Goal: Task Accomplishment & Management: Manage account settings

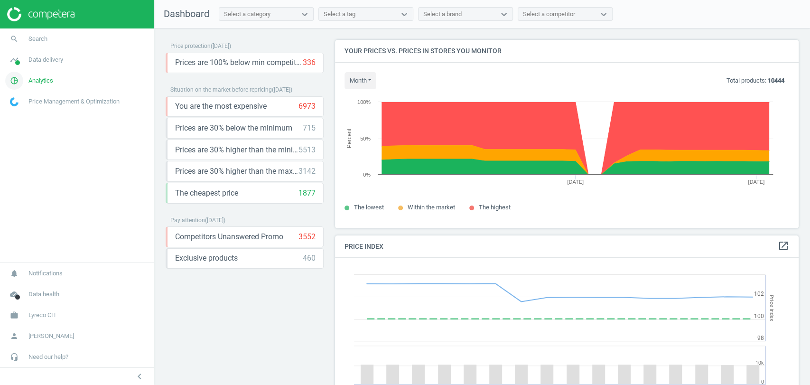
scroll to position [235, 472]
click at [36, 81] on span "Analytics" at bounding box center [40, 80] width 25 height 9
click at [23, 119] on span "Products" at bounding box center [21, 116] width 22 height 8
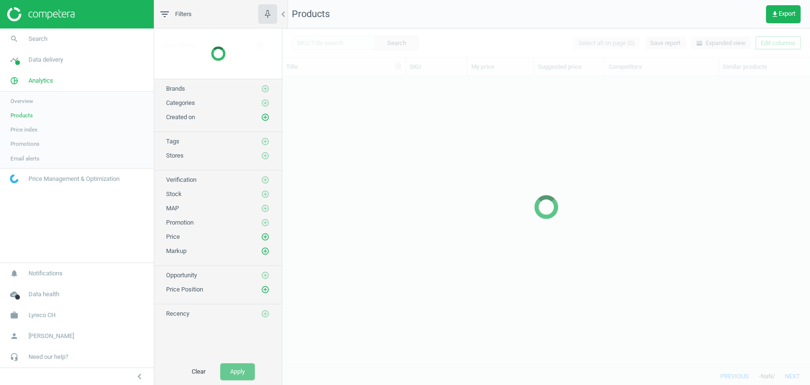
scroll to position [274, 519]
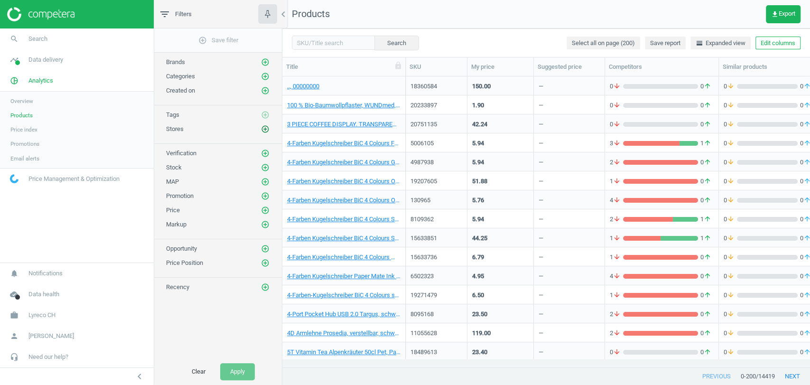
click at [266, 130] on icon "add_circle_outline" at bounding box center [265, 129] width 9 height 9
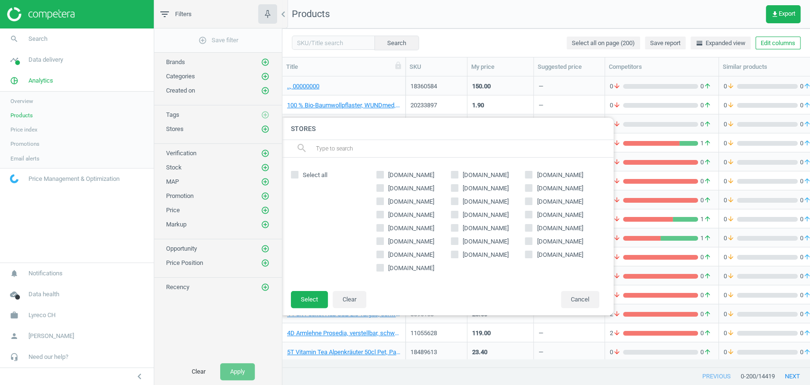
click at [542, 239] on span "[DOMAIN_NAME]" at bounding box center [560, 241] width 50 height 9
click at [532, 239] on input "[DOMAIN_NAME]" at bounding box center [529, 241] width 6 height 6
checkbox input "true"
click at [311, 296] on button "Select" at bounding box center [309, 299] width 37 height 17
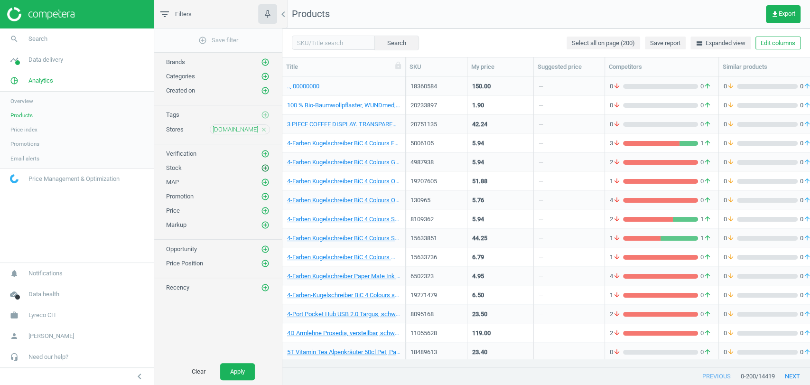
click at [266, 164] on icon "add_circle_outline" at bounding box center [265, 168] width 9 height 9
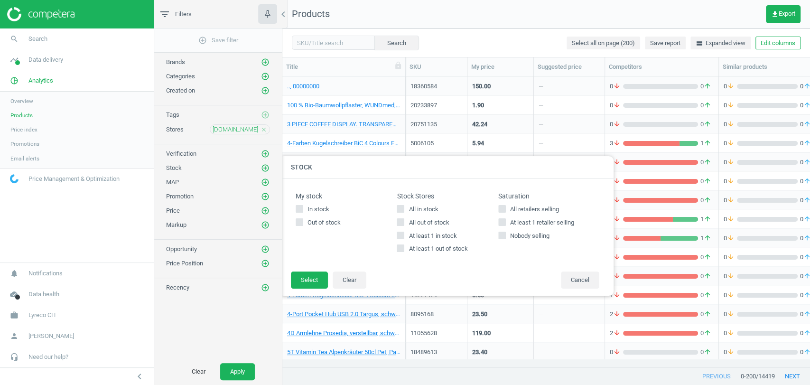
click at [418, 210] on span "All in stock" at bounding box center [423, 209] width 33 height 9
click at [404, 210] on input "All in stock" at bounding box center [401, 209] width 6 height 6
checkbox input "true"
click at [297, 284] on button "Select" at bounding box center [309, 280] width 37 height 17
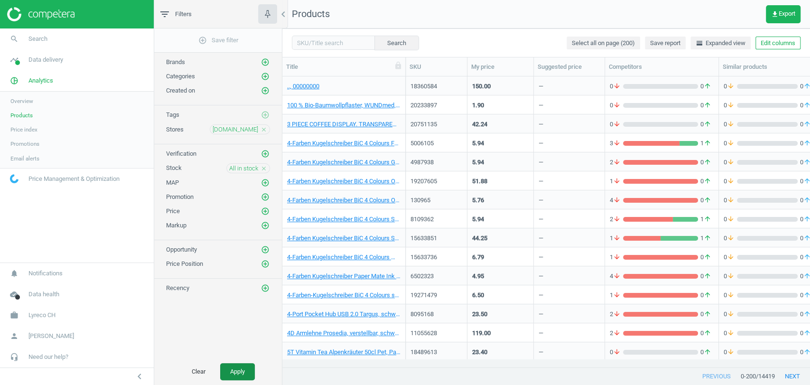
click at [234, 367] on button "Apply" at bounding box center [237, 371] width 35 height 17
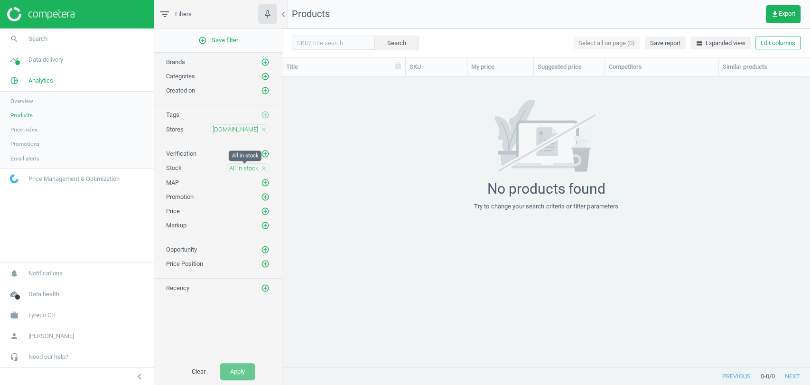
click at [249, 167] on span "All in stock" at bounding box center [243, 168] width 29 height 9
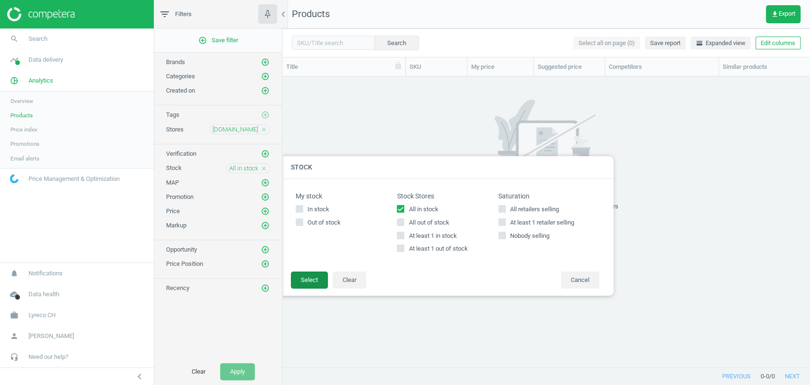
click at [315, 286] on button "Select" at bounding box center [309, 280] width 37 height 17
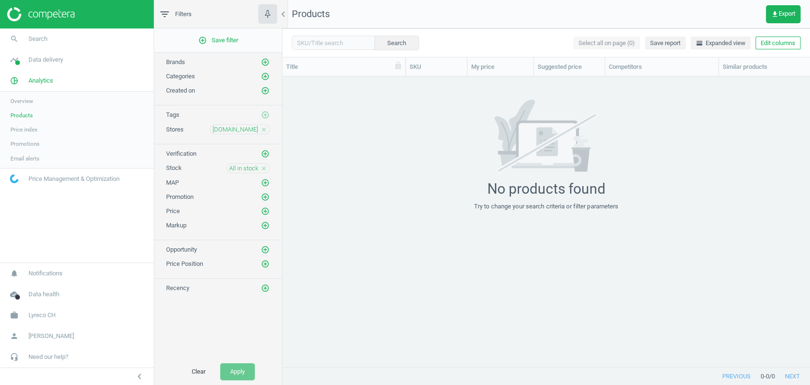
click at [267, 165] on icon "close" at bounding box center [264, 168] width 7 height 7
click at [266, 167] on icon "add_circle_outline" at bounding box center [265, 168] width 9 height 9
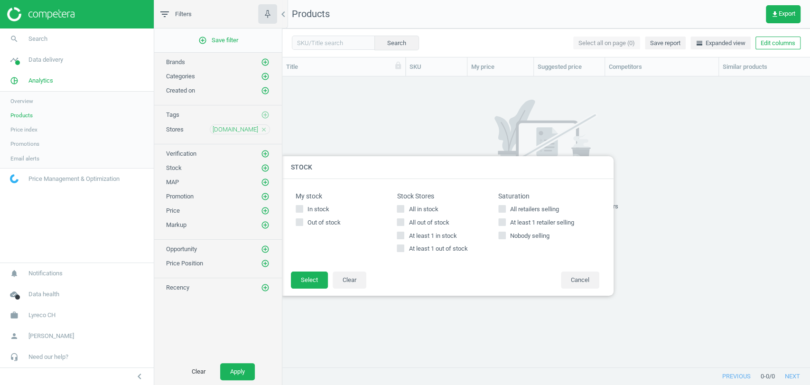
click at [409, 208] on span "All in stock" at bounding box center [423, 209] width 33 height 9
click at [404, 208] on input "All in stock" at bounding box center [401, 209] width 6 height 6
checkbox input "true"
click at [307, 281] on button "Select" at bounding box center [309, 280] width 37 height 17
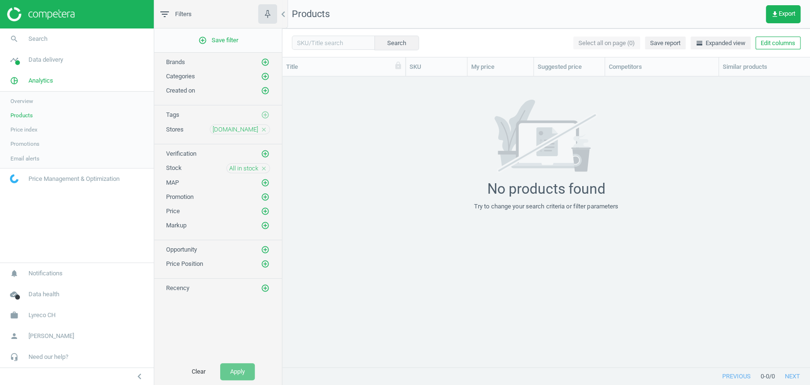
click at [27, 110] on link "Products" at bounding box center [77, 115] width 154 height 14
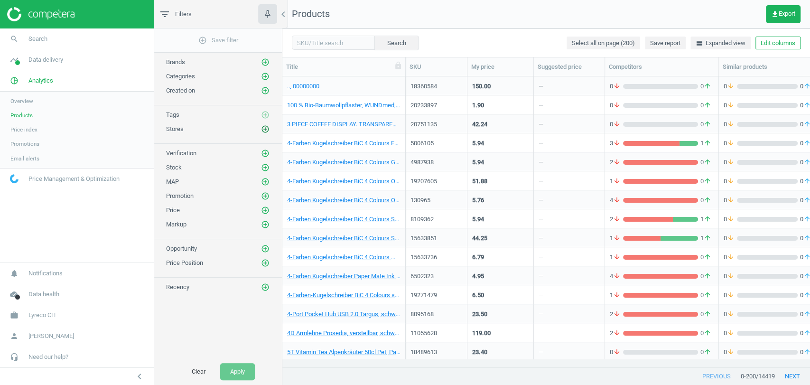
click at [264, 131] on icon "add_circle_outline" at bounding box center [265, 129] width 9 height 9
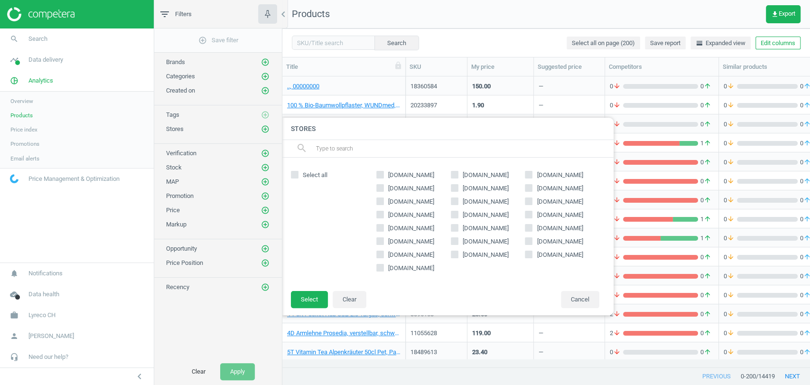
click at [545, 236] on div "[DOMAIN_NAME] [DOMAIN_NAME] [DOMAIN_NAME] [DOMAIN_NAME] [DOMAIN_NAME] [DOMAIN_N…" at bounding box center [488, 224] width 233 height 114
click at [542, 240] on span "[DOMAIN_NAME]" at bounding box center [560, 241] width 50 height 9
click at [532, 240] on input "[DOMAIN_NAME]" at bounding box center [529, 241] width 6 height 6
click at [542, 240] on span "[DOMAIN_NAME]" at bounding box center [560, 241] width 50 height 9
click at [532, 240] on input "[DOMAIN_NAME]" at bounding box center [529, 241] width 6 height 6
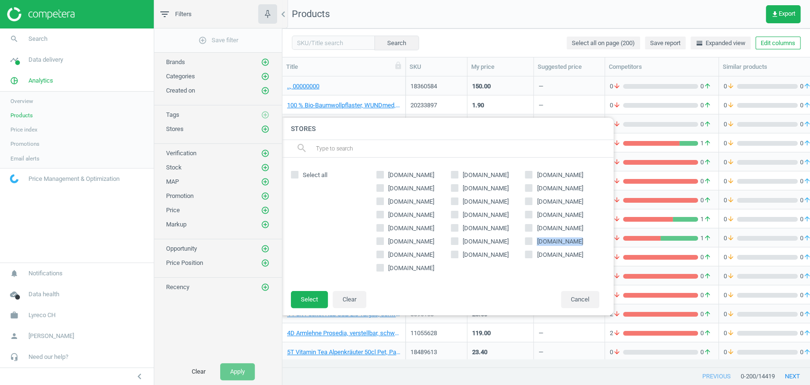
click at [542, 240] on span "[DOMAIN_NAME]" at bounding box center [560, 241] width 50 height 9
click at [532, 240] on input "[DOMAIN_NAME]" at bounding box center [529, 241] width 6 height 6
checkbox input "true"
click at [304, 308] on footer "Select Clear Cancel" at bounding box center [448, 303] width 332 height 25
click at [309, 299] on button "Select" at bounding box center [309, 299] width 37 height 17
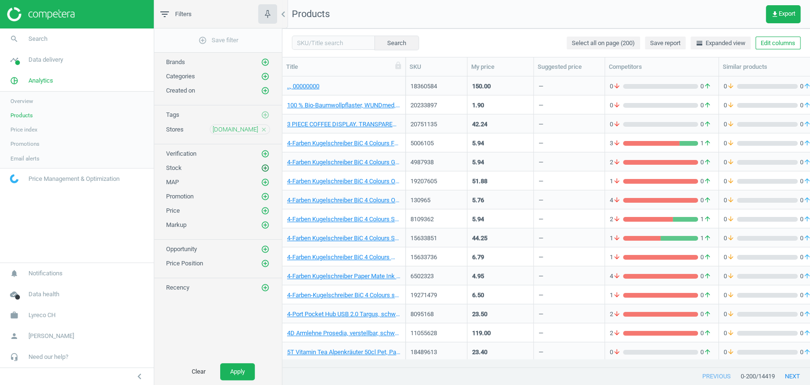
click at [268, 168] on icon "add_circle_outline" at bounding box center [265, 168] width 9 height 9
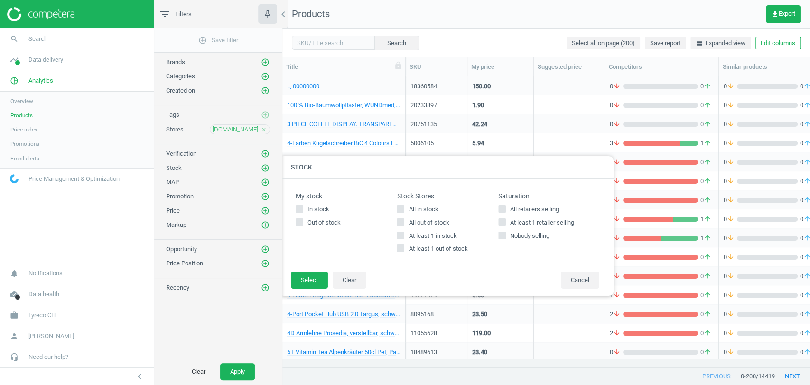
click at [416, 210] on span "All in stock" at bounding box center [423, 209] width 33 height 9
click at [404, 210] on input "All in stock" at bounding box center [401, 209] width 6 height 6
checkbox input "true"
click at [312, 286] on button "Select" at bounding box center [309, 280] width 37 height 17
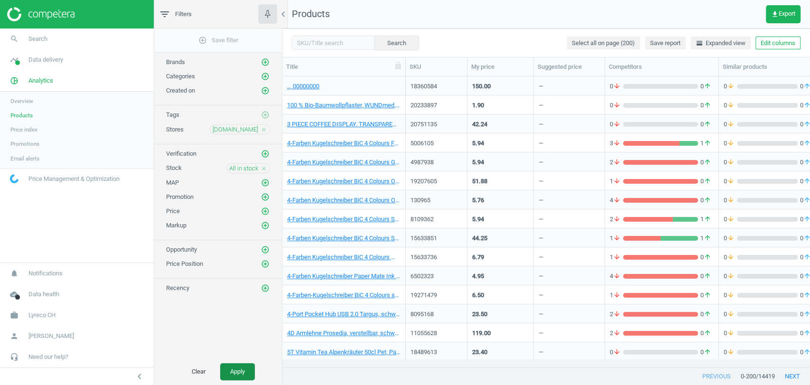
click at [233, 379] on button "Apply" at bounding box center [237, 371] width 35 height 17
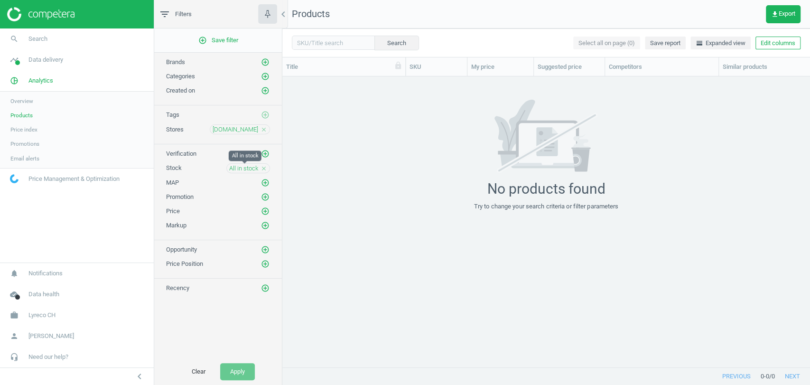
click at [251, 169] on span "All in stock" at bounding box center [243, 168] width 29 height 9
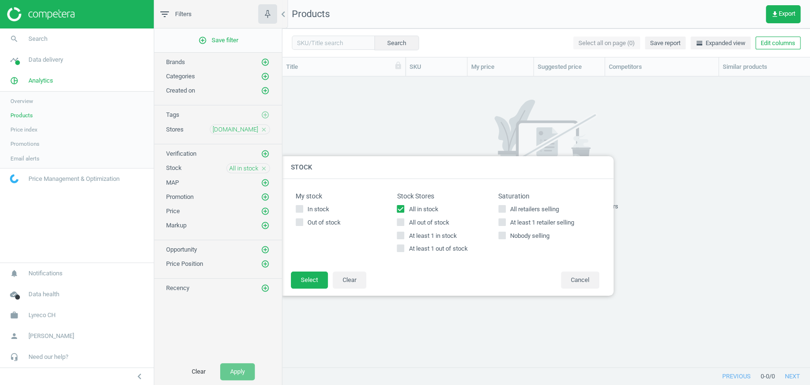
click at [415, 222] on span "All out of stock" at bounding box center [429, 222] width 44 height 9
click at [404, 222] on input "All out of stock" at bounding box center [401, 222] width 6 height 6
checkbox input "true"
click at [429, 210] on span "All in stock" at bounding box center [423, 209] width 33 height 9
click at [404, 210] on input "All in stock" at bounding box center [401, 209] width 6 height 6
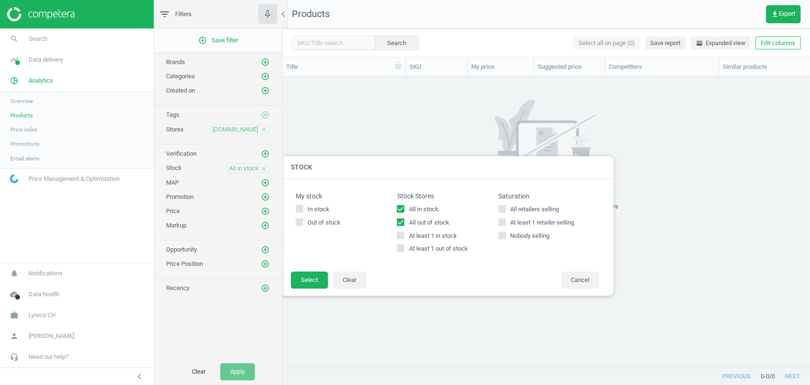
checkbox input "false"
click at [310, 279] on button "Select" at bounding box center [309, 280] width 37 height 17
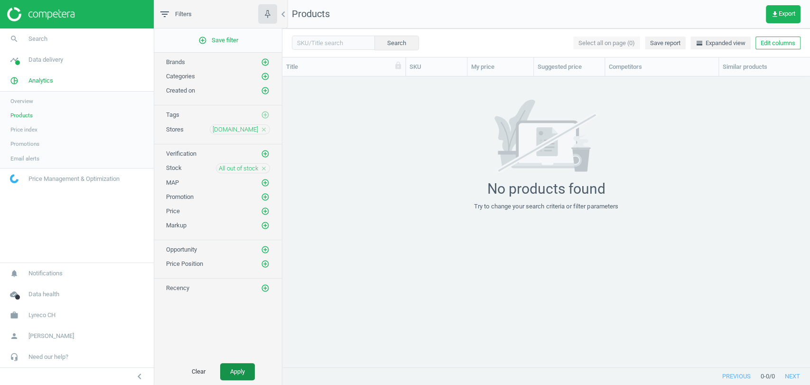
click at [230, 365] on button "Apply" at bounding box center [237, 371] width 35 height 17
click at [320, 48] on input "text" at bounding box center [333, 43] width 83 height 14
click at [459, 34] on div "Search Select all on page (0) Save report horizontal_split Expanded view Edit c…" at bounding box center [546, 42] width 528 height 28
click at [261, 167] on icon "close" at bounding box center [264, 168] width 7 height 7
click at [236, 369] on button "Apply" at bounding box center [237, 371] width 35 height 17
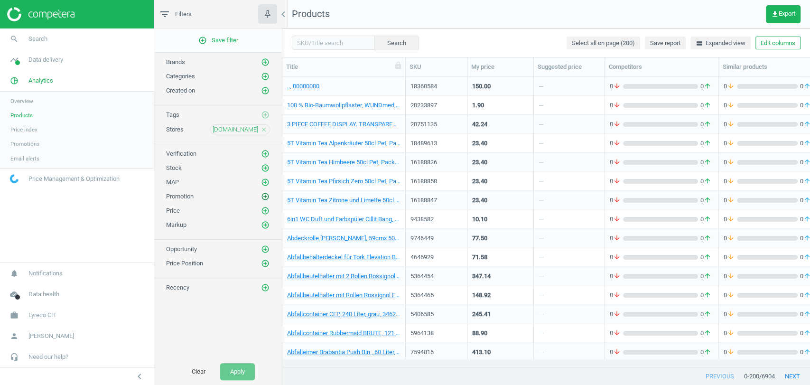
click at [268, 194] on icon "add_circle_outline" at bounding box center [265, 196] width 9 height 9
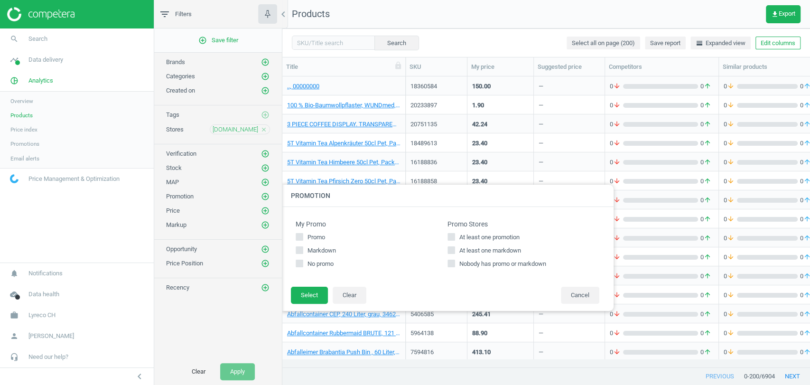
click at [460, 238] on span "At least one promotion" at bounding box center [490, 237] width 64 height 9
click at [455, 238] on input "At least one promotion" at bounding box center [452, 237] width 6 height 6
checkbox input "true"
click at [311, 298] on button "Select" at bounding box center [309, 295] width 37 height 17
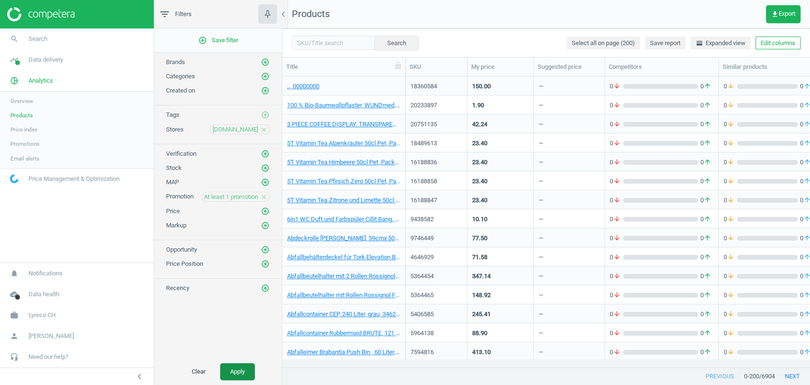
click at [240, 373] on button "Apply" at bounding box center [237, 371] width 35 height 17
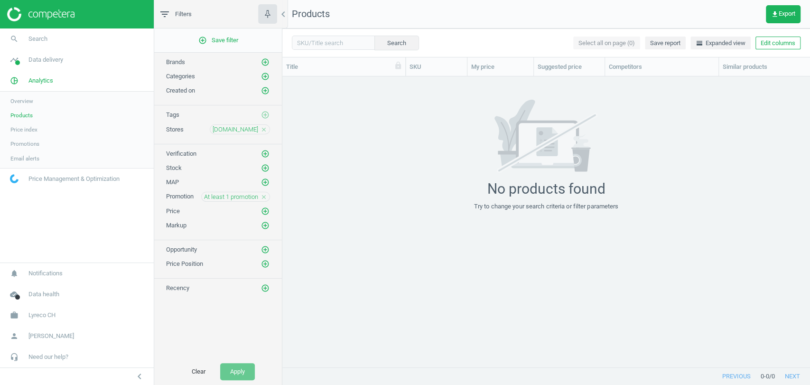
click at [261, 195] on icon "close" at bounding box center [264, 197] width 7 height 7
click at [266, 195] on icon "add_circle_outline" at bounding box center [265, 196] width 9 height 9
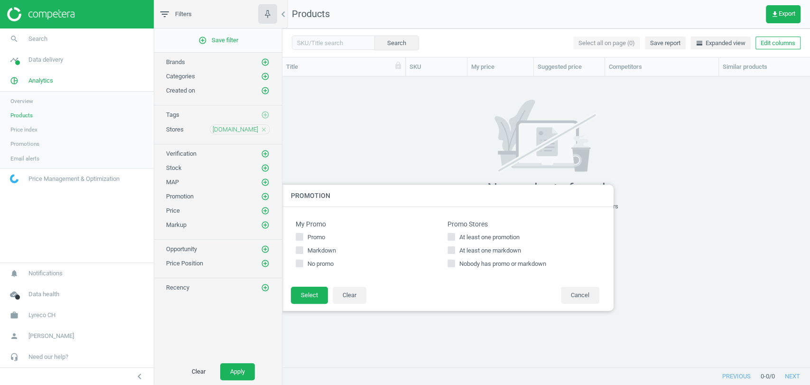
click at [493, 252] on span "At least one markdown" at bounding box center [491, 250] width 66 height 9
click at [455, 252] on input "At least one markdown" at bounding box center [452, 250] width 6 height 6
checkbox input "true"
click at [311, 295] on button "Select" at bounding box center [309, 295] width 37 height 17
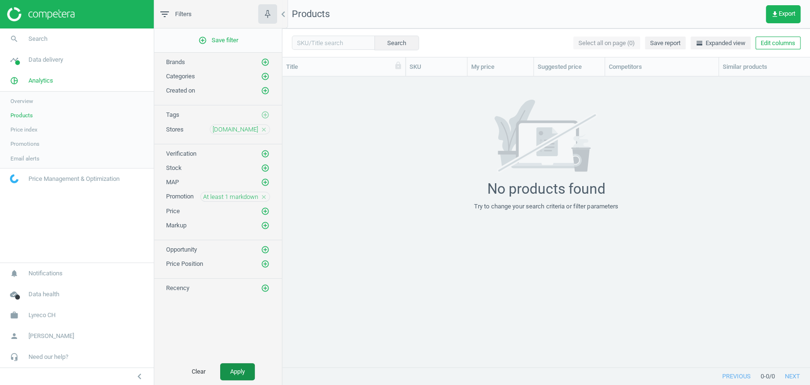
click at [245, 371] on button "Apply" at bounding box center [237, 371] width 35 height 17
click at [263, 196] on icon "close" at bounding box center [264, 197] width 7 height 7
click at [262, 128] on icon "close" at bounding box center [264, 129] width 7 height 7
click at [266, 128] on icon "add_circle_outline" at bounding box center [265, 129] width 9 height 9
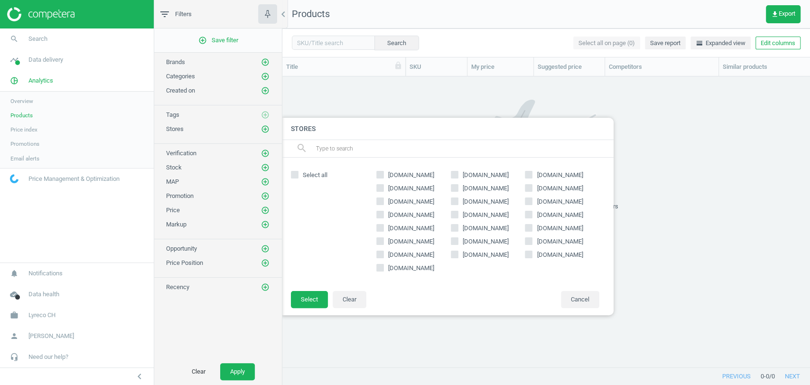
click at [393, 203] on span "[DOMAIN_NAME]" at bounding box center [411, 202] width 50 height 9
click at [384, 203] on input "[DOMAIN_NAME]" at bounding box center [380, 201] width 6 height 6
checkbox input "true"
click at [311, 295] on button "Select" at bounding box center [309, 299] width 37 height 17
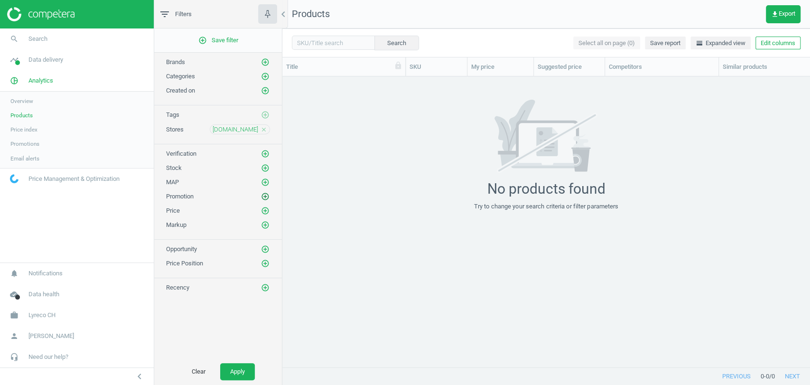
click at [267, 195] on icon "add_circle_outline" at bounding box center [265, 196] width 9 height 9
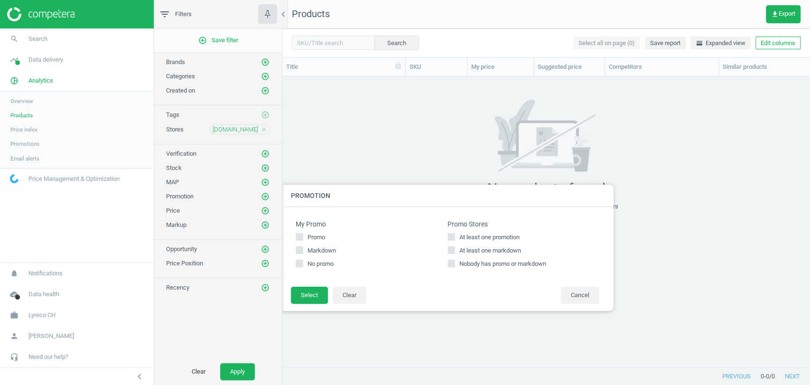
click at [464, 254] on span "At least one markdown" at bounding box center [491, 250] width 66 height 9
click at [455, 254] on input "At least one markdown" at bounding box center [452, 250] width 6 height 6
checkbox input "true"
click at [310, 300] on button "Select" at bounding box center [309, 295] width 37 height 17
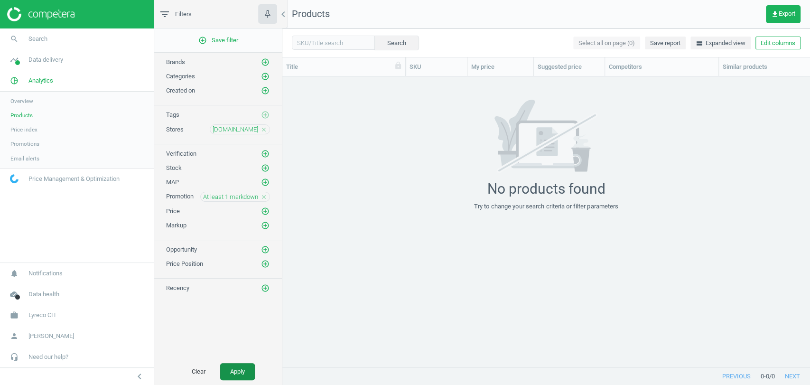
click at [236, 367] on button "Apply" at bounding box center [237, 371] width 35 height 17
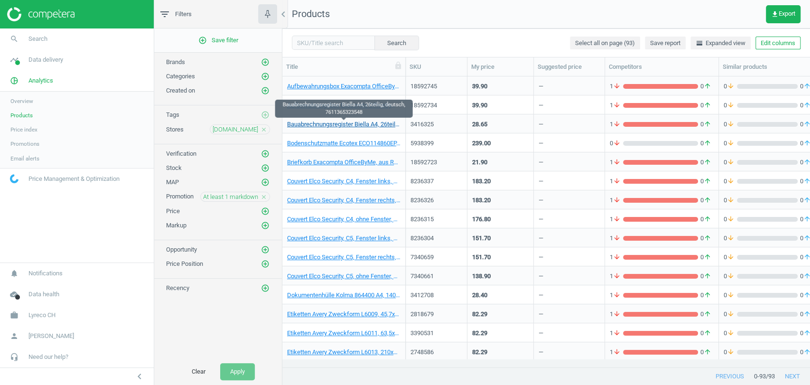
click at [367, 123] on link "Bauabrechnungsregister Biella A4, 26teilig, deutsch, 7611365323548" at bounding box center [343, 124] width 113 height 9
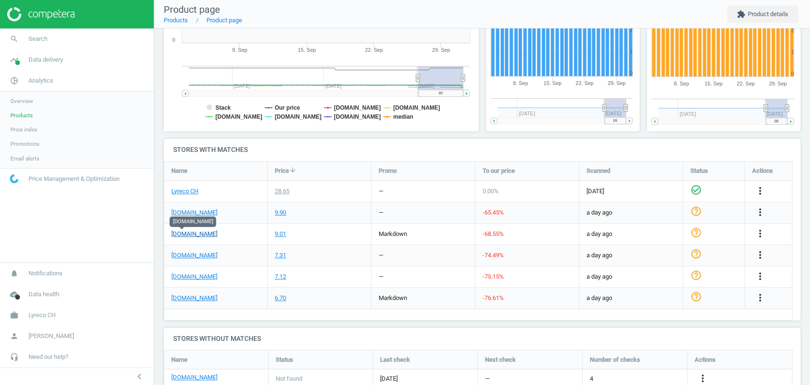
click at [185, 235] on link "[DOMAIN_NAME]" at bounding box center [194, 234] width 46 height 9
click at [179, 299] on link "[DOMAIN_NAME]" at bounding box center [194, 298] width 46 height 9
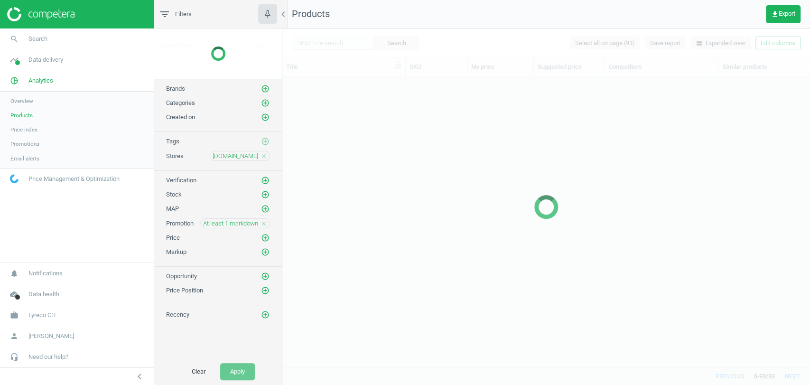
scroll to position [274, 519]
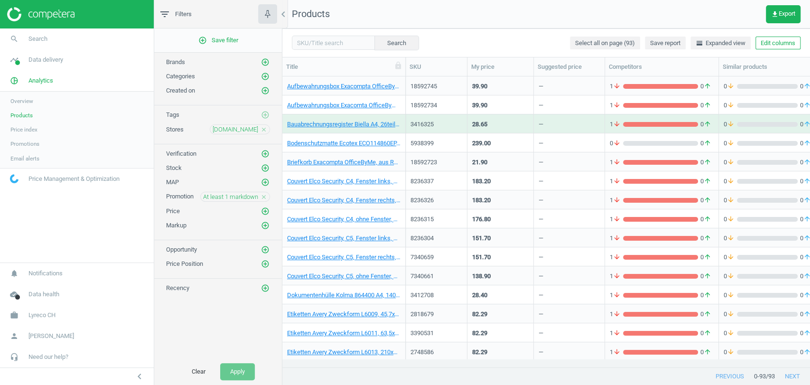
click at [262, 126] on icon "close" at bounding box center [264, 129] width 7 height 7
click at [269, 196] on div "At least 1 markdown close" at bounding box center [235, 196] width 70 height 10
click at [267, 194] on div "At least 1 markdown close" at bounding box center [235, 196] width 70 height 10
click at [266, 193] on icon "close" at bounding box center [264, 196] width 7 height 7
click at [263, 130] on icon "add_circle_outline" at bounding box center [265, 129] width 9 height 9
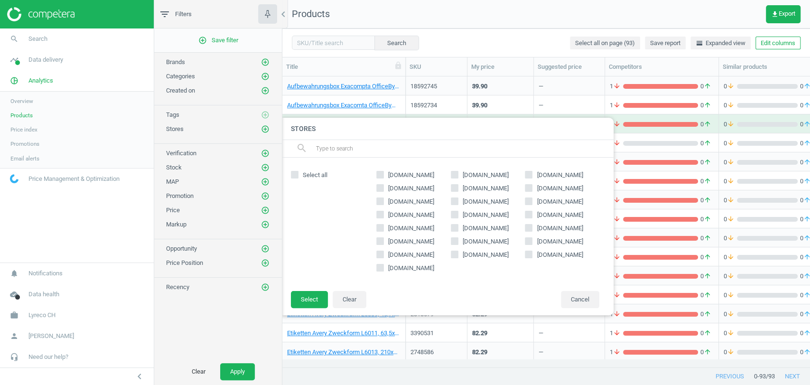
click at [547, 241] on span "[DOMAIN_NAME]" at bounding box center [560, 241] width 50 height 9
click at [532, 241] on input "[DOMAIN_NAME]" at bounding box center [529, 241] width 6 height 6
checkbox input "true"
click at [300, 296] on button "Select" at bounding box center [309, 299] width 37 height 17
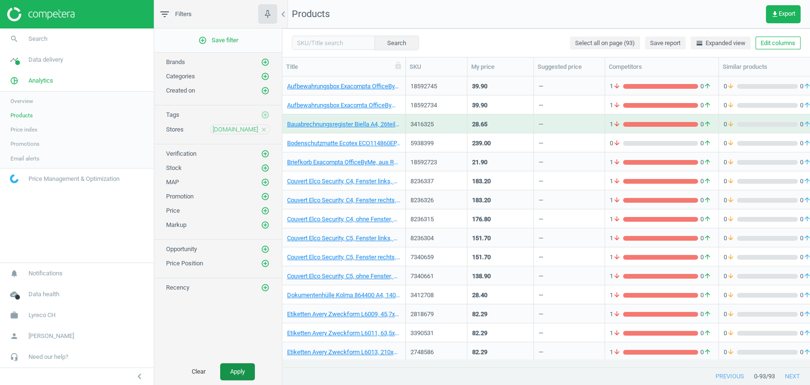
click at [228, 376] on button "Apply" at bounding box center [237, 371] width 35 height 17
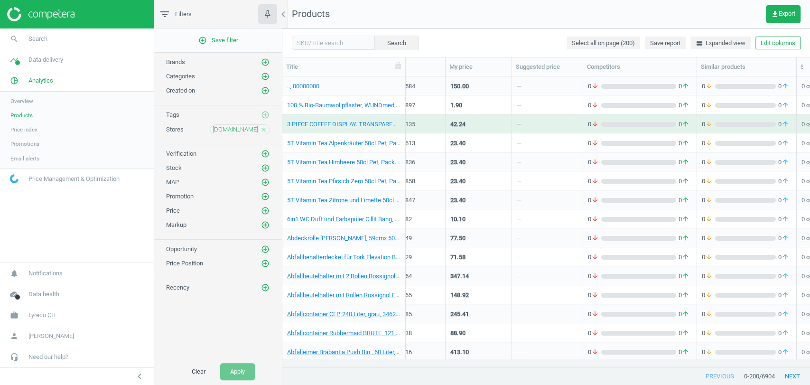
scroll to position [0, 258]
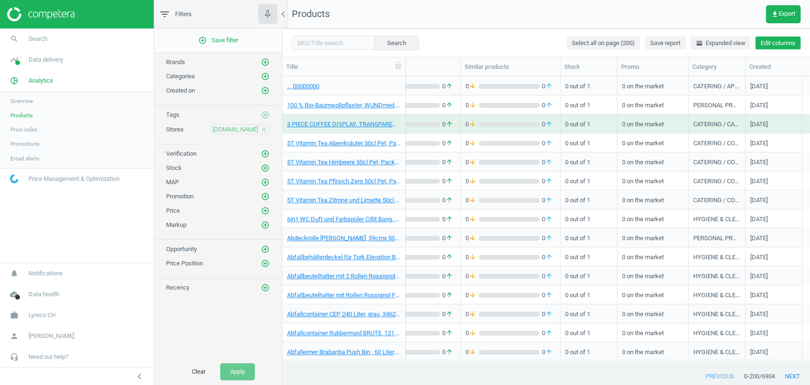
click at [778, 43] on button "Edit columns" at bounding box center [778, 43] width 45 height 13
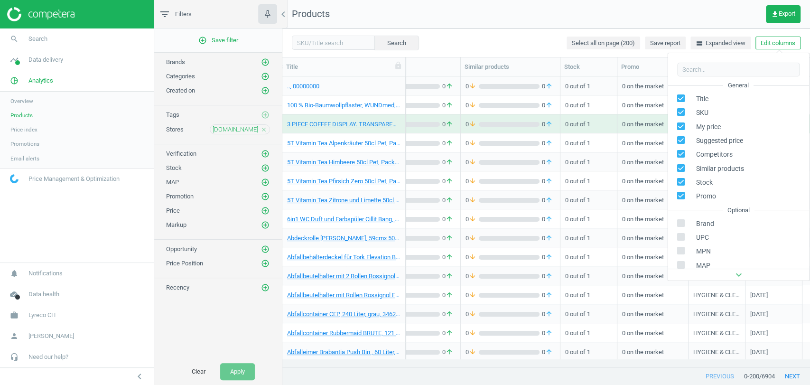
scroll to position [129, 0]
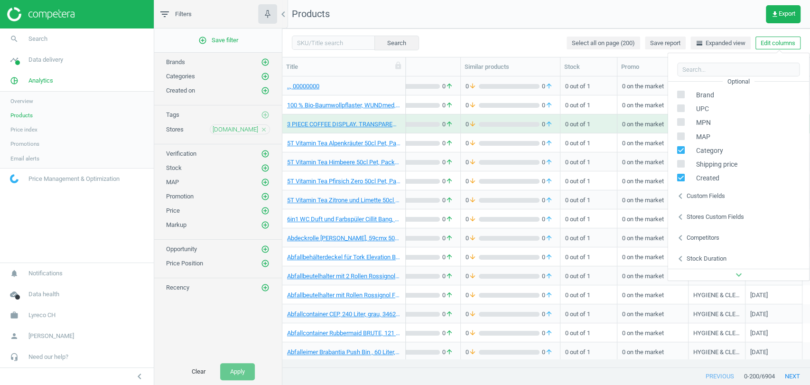
click at [724, 216] on div "Stores custom fields" at bounding box center [715, 217] width 57 height 9
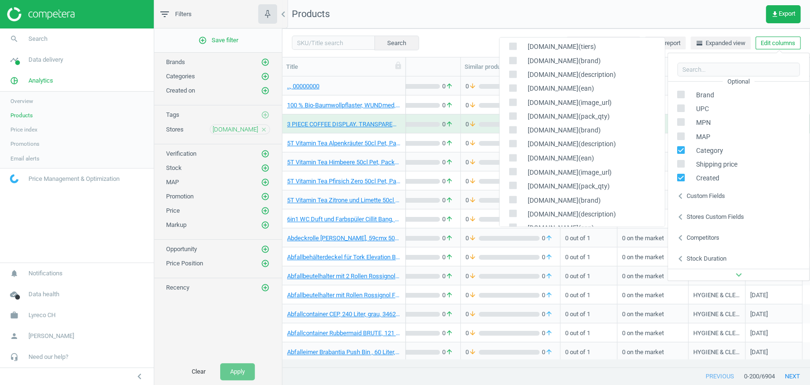
scroll to position [1052, 0]
click at [509, 88] on input "checkbox" at bounding box center [512, 87] width 6 height 6
checkbox input "true"
click at [510, 100] on input "checkbox" at bounding box center [512, 100] width 6 height 6
checkbox input "true"
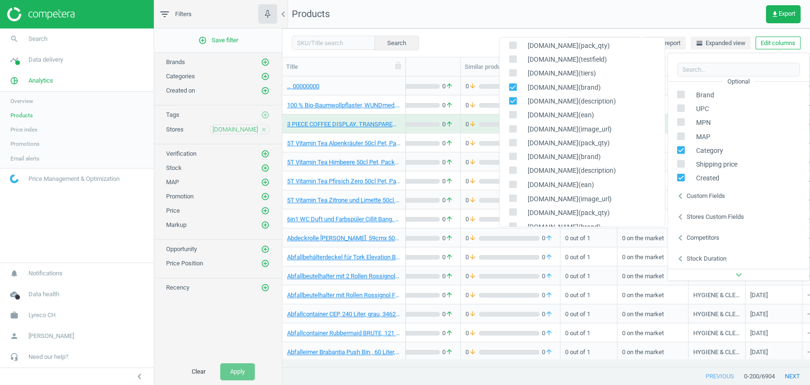
click at [510, 117] on input "checkbox" at bounding box center [512, 115] width 6 height 6
checkbox input "true"
click at [517, 129] on label at bounding box center [516, 129] width 14 height 9
click at [516, 129] on input "checkbox" at bounding box center [512, 128] width 6 height 6
checkbox input "true"
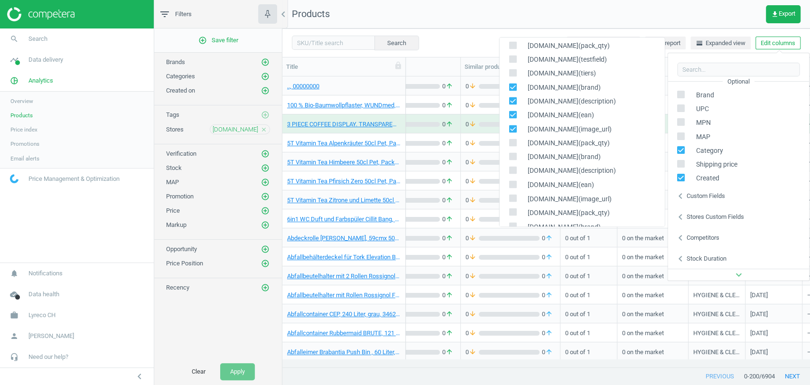
click at [512, 140] on input "checkbox" at bounding box center [512, 142] width 6 height 6
checkbox input "true"
click at [480, 29] on div "Search Select all on page (200) Save report horizontal_split Expanded view Edit…" at bounding box center [546, 42] width 528 height 28
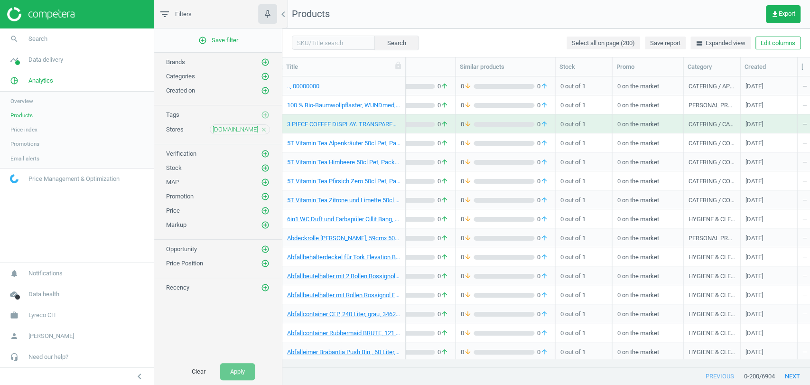
scroll to position [0, 540]
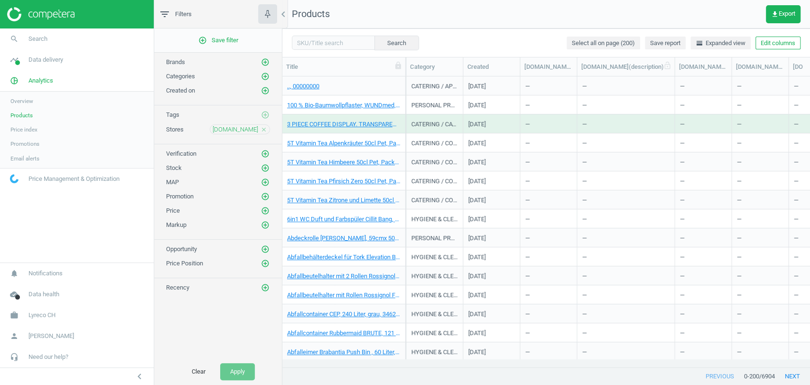
drag, startPoint x: 632, startPoint y: 68, endPoint x: 674, endPoint y: 69, distance: 41.8
click at [674, 69] on div at bounding box center [674, 66] width 9 height 19
click at [338, 160] on link "5T Vitamin Tea Himbeere 50cl Pet, Packung à 12 Stück, 7616800662435" at bounding box center [343, 162] width 113 height 9
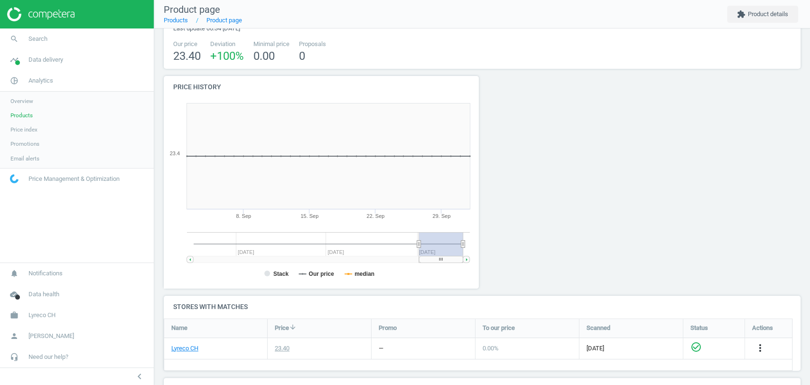
scroll to position [2, 0]
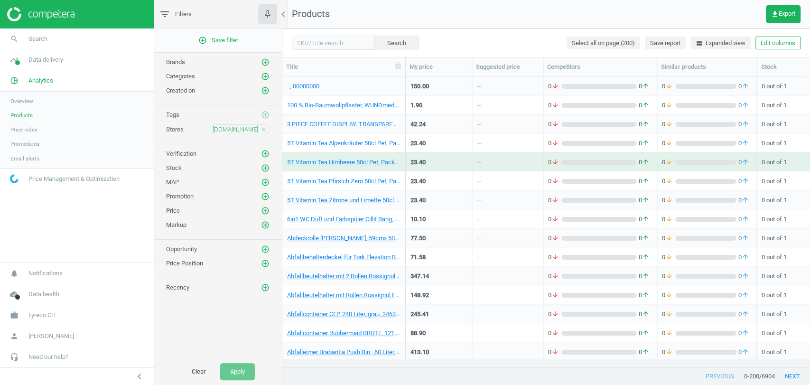
scroll to position [0, 540]
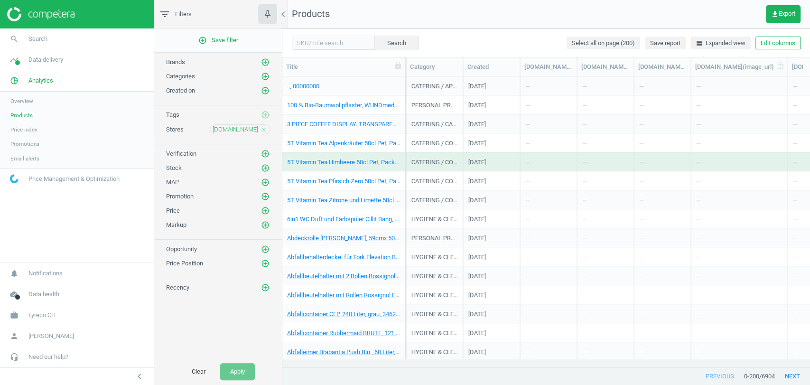
drag, startPoint x: 743, startPoint y: 66, endPoint x: 783, endPoint y: 66, distance: 39.9
click at [783, 66] on div at bounding box center [787, 66] width 9 height 19
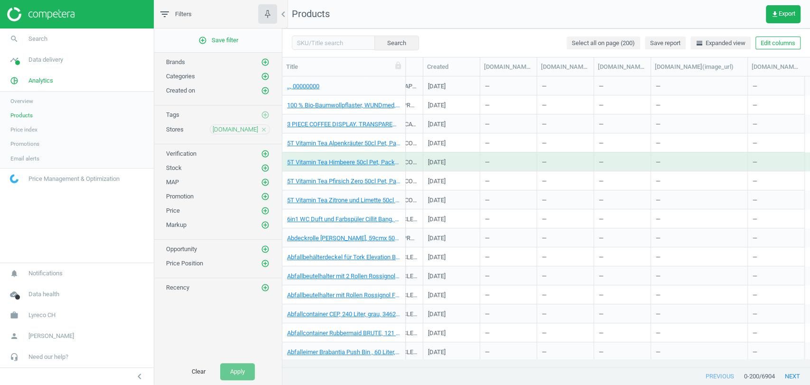
scroll to position [0, 581]
drag, startPoint x: 706, startPoint y: 68, endPoint x: 744, endPoint y: 73, distance: 38.7
click at [744, 73] on div at bounding box center [746, 66] width 9 height 19
